Goal: Information Seeking & Learning: Learn about a topic

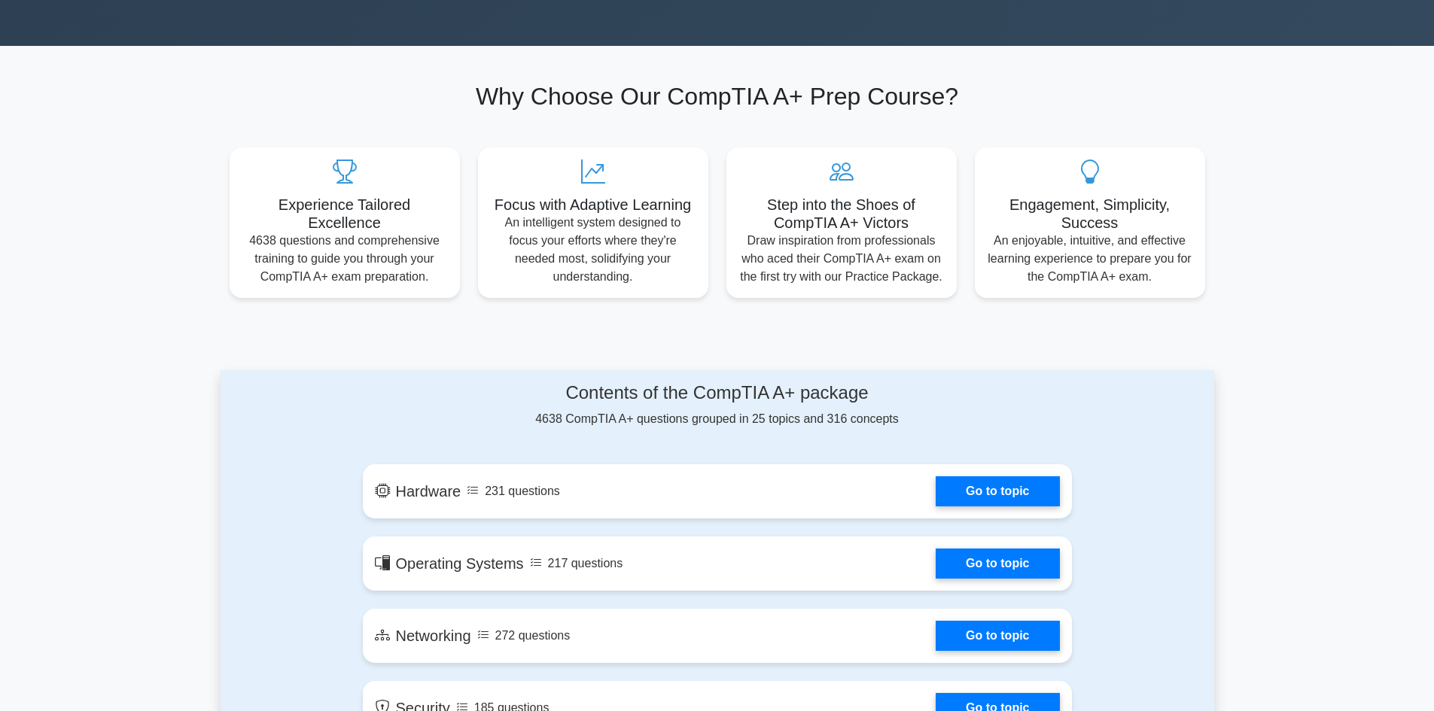
scroll to position [527, 0]
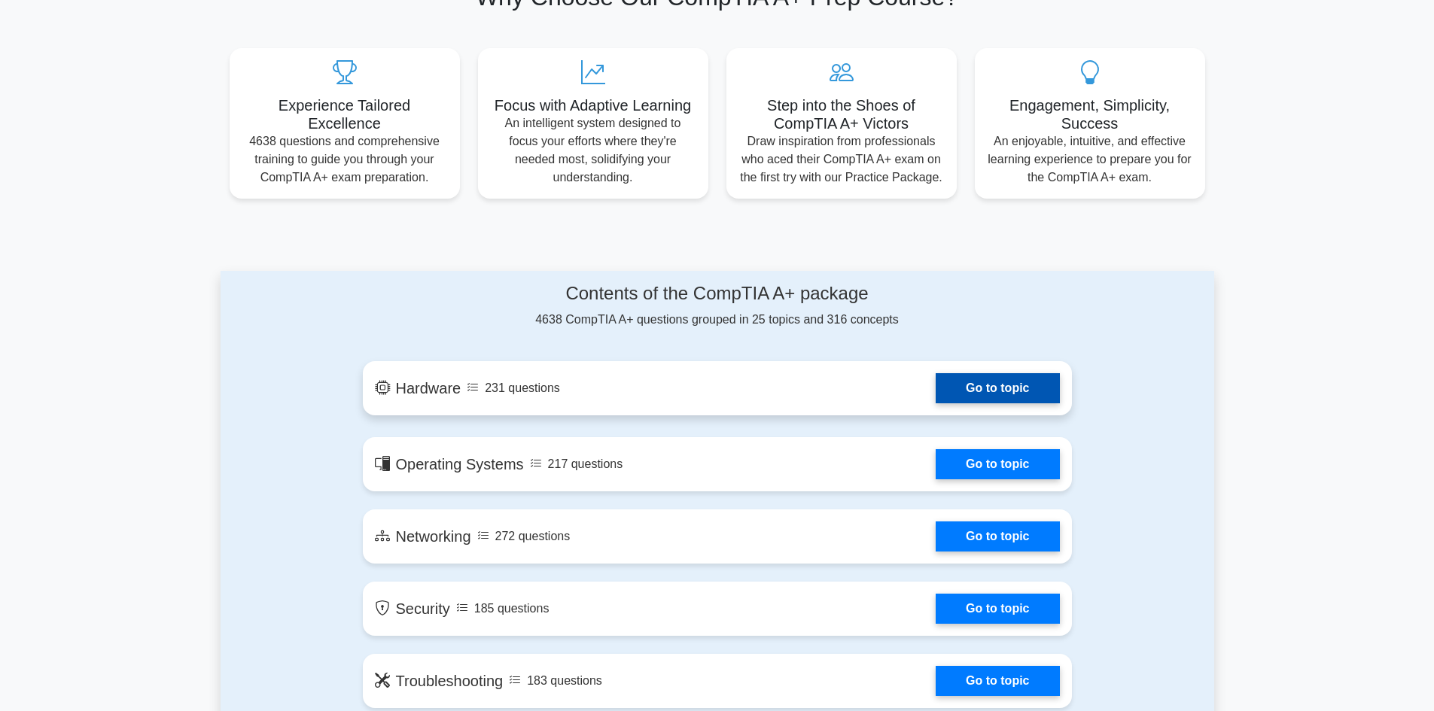
click at [1004, 390] on link "Go to topic" at bounding box center [997, 388] width 123 height 30
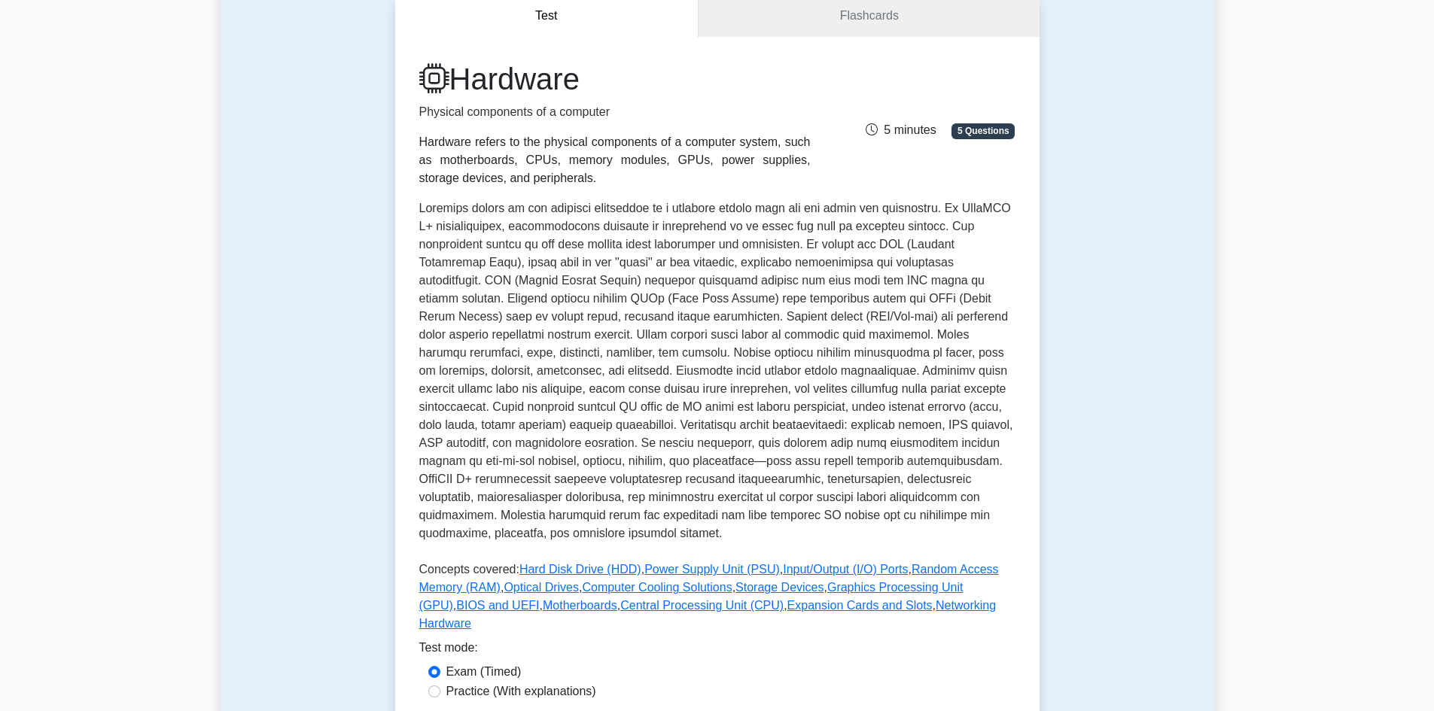
scroll to position [301, 0]
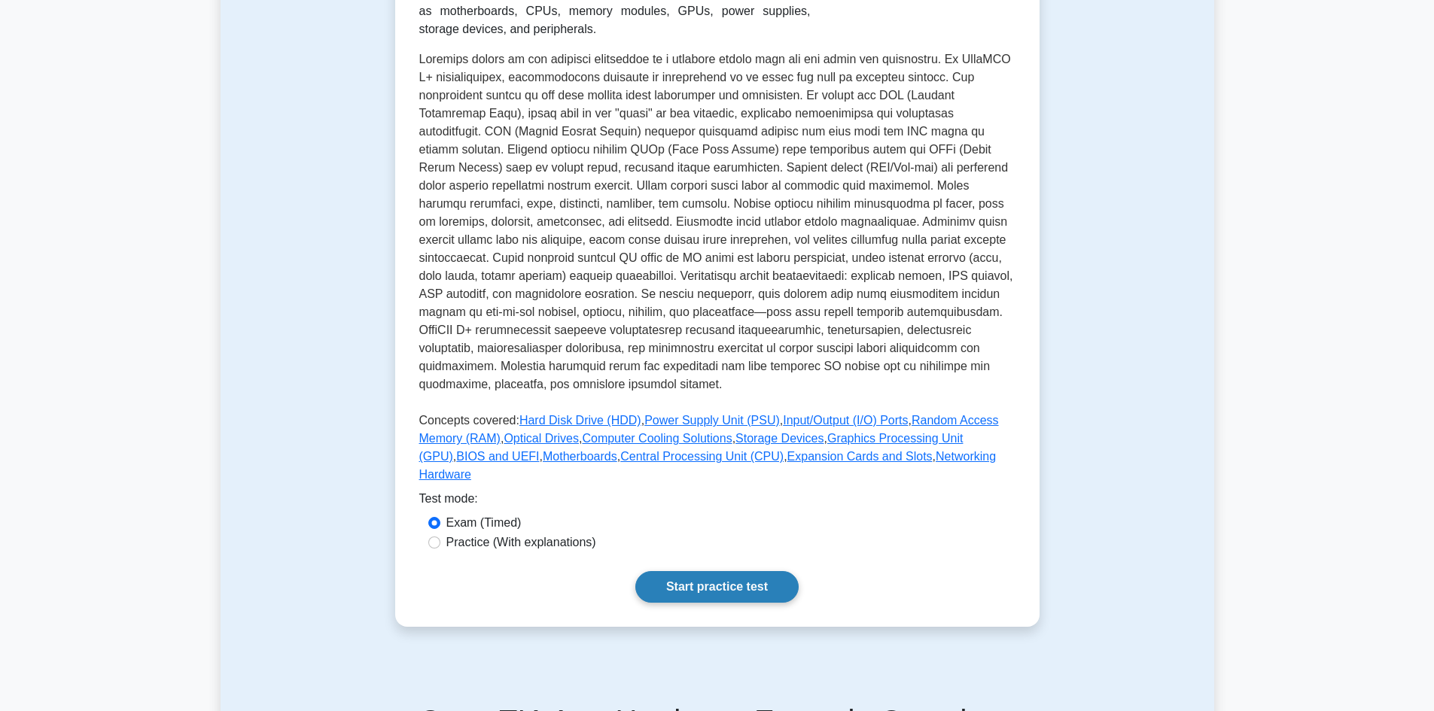
click at [723, 571] on link "Start practice test" at bounding box center [716, 587] width 163 height 32
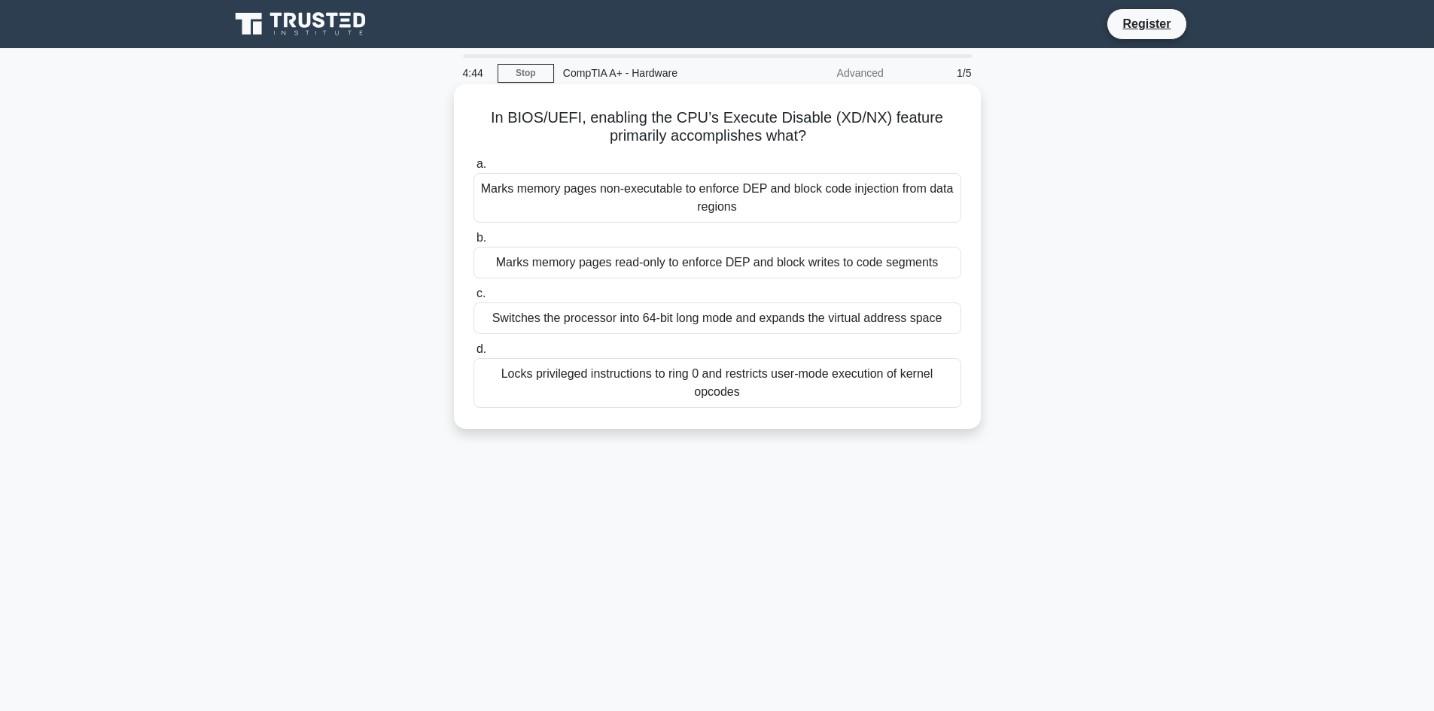
click at [797, 208] on div "Marks memory pages non-executable to enforce DEP and block code injection from …" at bounding box center [717, 198] width 488 height 50
click at [473, 169] on input "a. Marks memory pages non-executable to enforce DEP and block code injection fr…" at bounding box center [473, 165] width 0 height 10
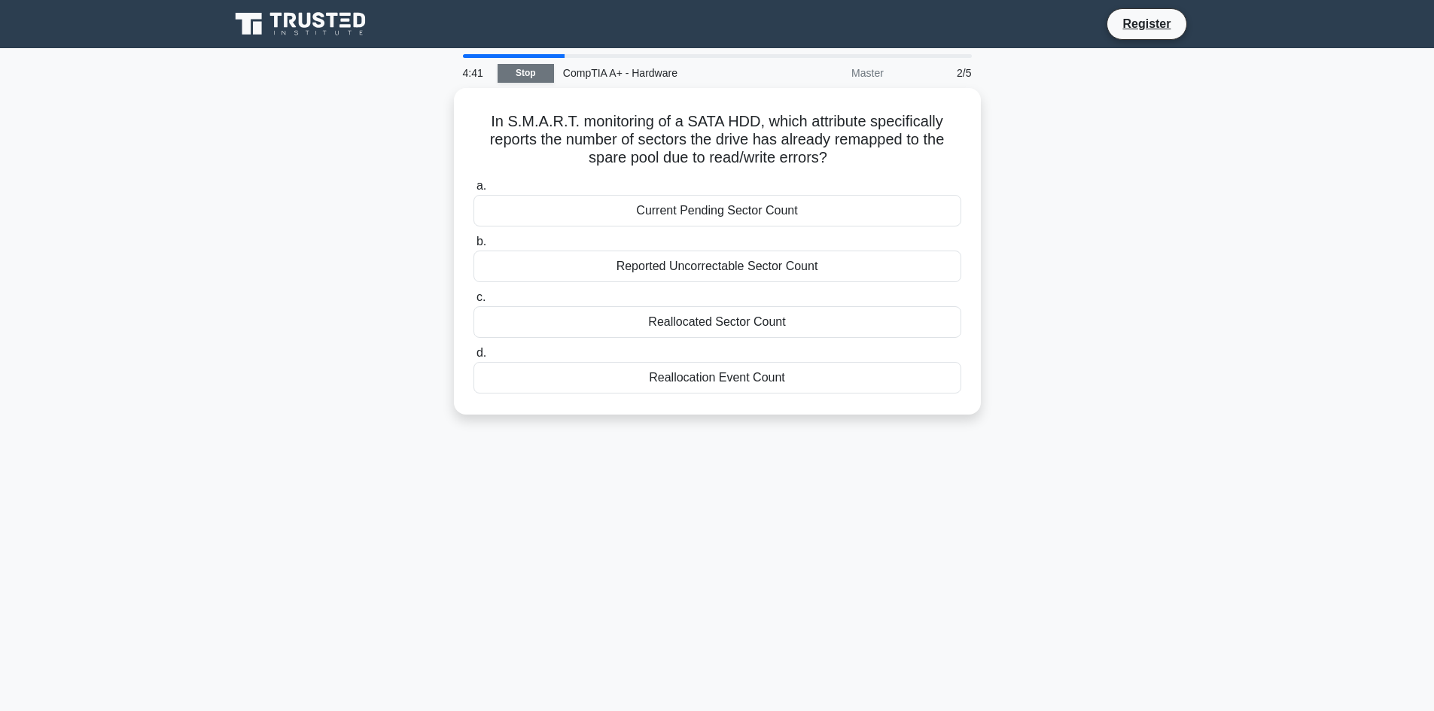
click at [528, 72] on link "Stop" at bounding box center [526, 73] width 56 height 19
